Goal: Task Accomplishment & Management: Manage account settings

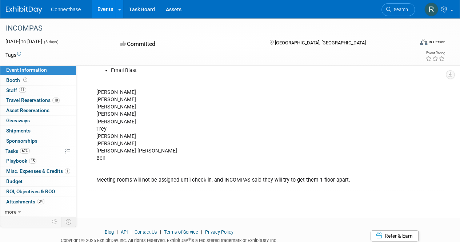
scroll to position [273, 0]
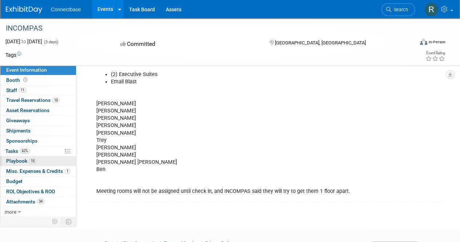
click at [17, 159] on span "Playbook 15" at bounding box center [21, 161] width 30 height 6
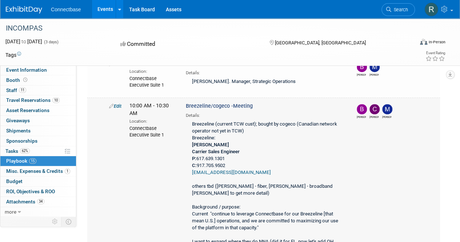
scroll to position [145, 0]
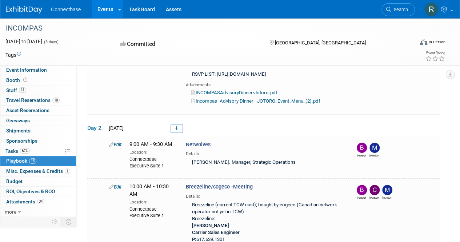
click at [174, 130] on icon at bounding box center [176, 128] width 4 height 4
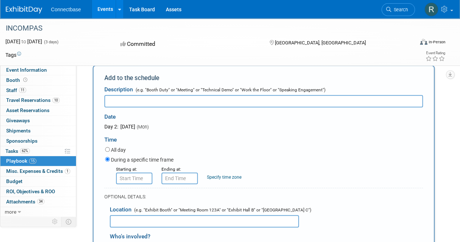
scroll to position [0, 0]
type input "Fidium Lunch Anchor and Brine"
click at [133, 184] on input "8:00 AM" at bounding box center [134, 178] width 36 height 12
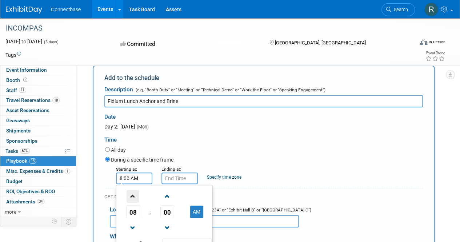
click at [134, 202] on span at bounding box center [132, 196] width 13 height 13
click at [165, 202] on span at bounding box center [167, 196] width 13 height 13
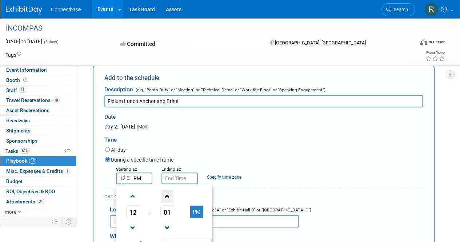
click at [165, 202] on span at bounding box center [167, 196] width 13 height 13
click at [131, 202] on span at bounding box center [132, 196] width 13 height 13
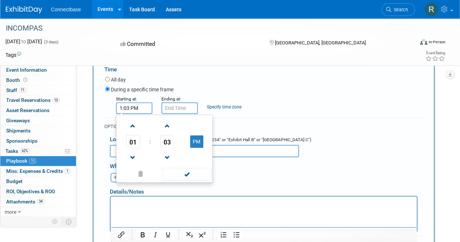
scroll to position [287, 0]
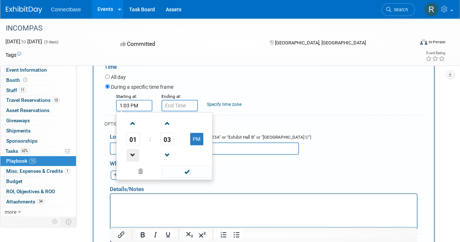
click at [136, 161] on span at bounding box center [132, 155] width 13 height 13
click at [172, 161] on span at bounding box center [167, 155] width 13 height 13
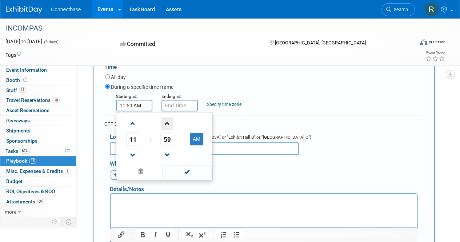
click at [169, 130] on span at bounding box center [167, 123] width 13 height 13
type input "12:00 PM"
click at [193, 178] on span at bounding box center [186, 171] width 49 height 13
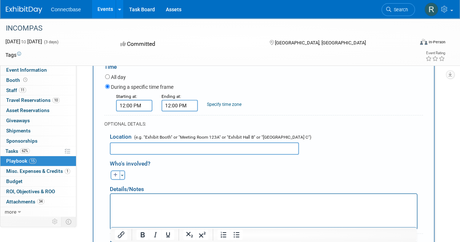
click at [182, 111] on input "12:00 PM" at bounding box center [179, 106] width 36 height 12
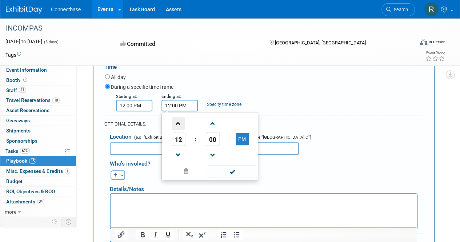
click at [180, 130] on span at bounding box center [178, 123] width 13 height 13
type input "1:00 PM"
click at [231, 178] on span at bounding box center [231, 171] width 49 height 13
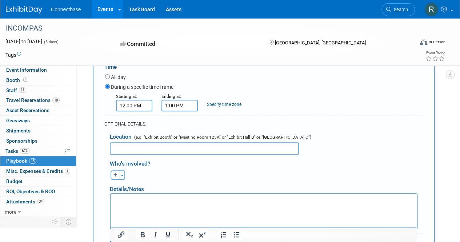
click at [161, 154] on input "text" at bounding box center [204, 148] width 189 height 12
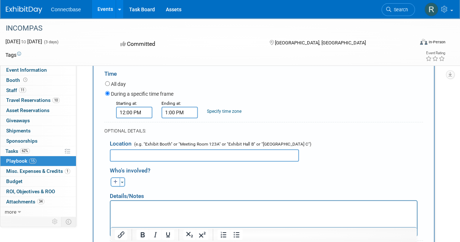
scroll to position [178, 0]
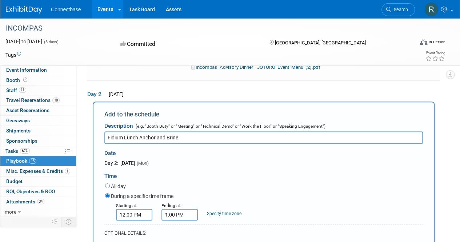
drag, startPoint x: 182, startPoint y: 164, endPoint x: 140, endPoint y: 164, distance: 42.2
click at [140, 144] on input "Fidium Lunch Anchor and Brine" at bounding box center [263, 137] width 318 height 12
click at [123, 144] on input "Fidium Lunch" at bounding box center [263, 137] width 318 height 12
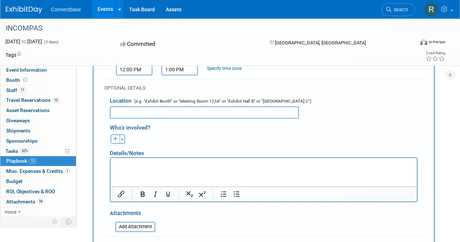
scroll to position [324, 0]
type input "Fidium Fiber Lunch"
click at [147, 118] on input "text" at bounding box center [204, 112] width 189 height 12
type input "a"
type input "Anchor and Brine"
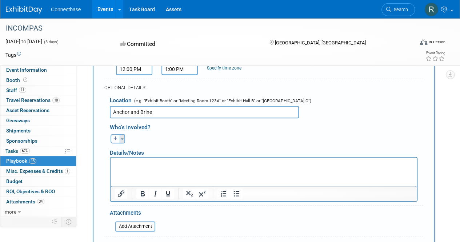
click at [122, 143] on button "Toggle Dropdown" at bounding box center [122, 138] width 5 height 9
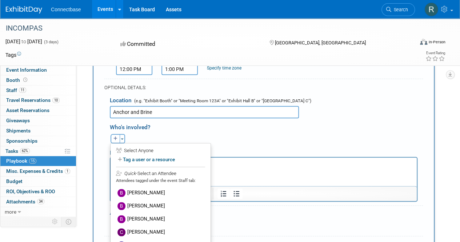
click at [131, 154] on div "Select Anyone" at bounding box center [160, 150] width 89 height 7
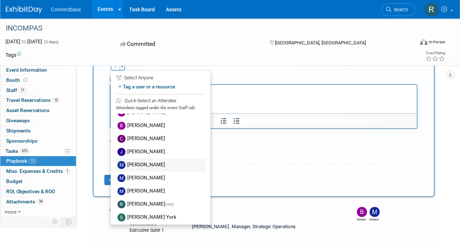
scroll to position [36, 0]
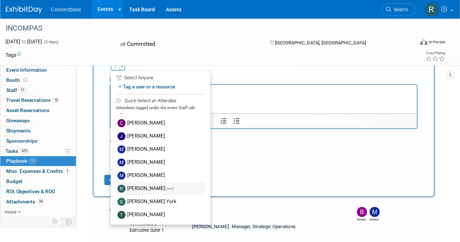
click at [148, 195] on label "[PERSON_NAME] (me)" at bounding box center [161, 188] width 90 height 13
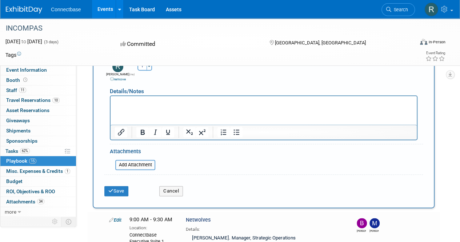
click at [202, 82] on div "Ben remove [PERSON_NAME] remove [PERSON_NAME] remove (me)" at bounding box center [266, 70] width 324 height 23
click at [147, 104] on p "Rich Text Area. Press ALT-0 for help." at bounding box center [264, 102] width 298 height 7
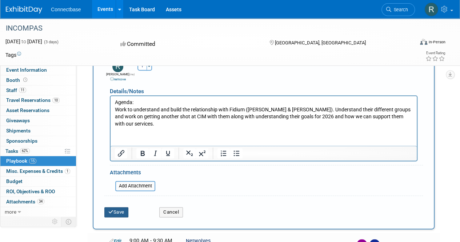
click at [116, 217] on button "Save" at bounding box center [116, 212] width 24 height 10
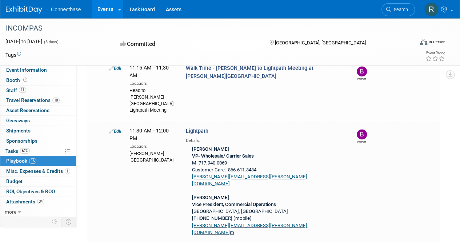
scroll to position [535, 0]
